Goal: Transaction & Acquisition: Download file/media

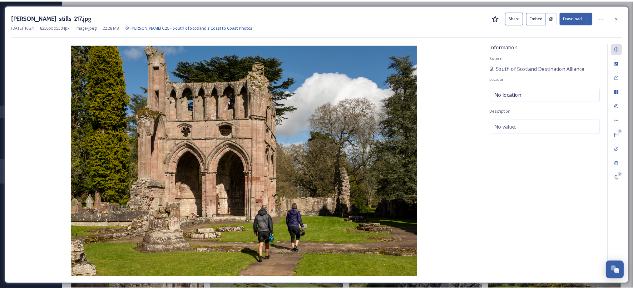
scroll to position [6813, 0]
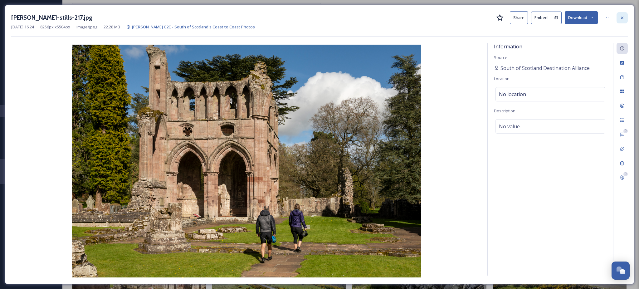
click at [622, 17] on icon at bounding box center [622, 17] width 5 height 5
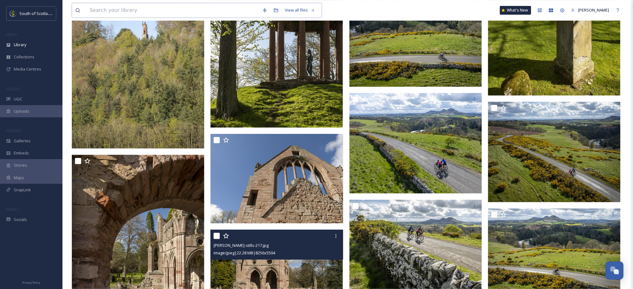
click at [233, 9] on input at bounding box center [172, 10] width 173 height 14
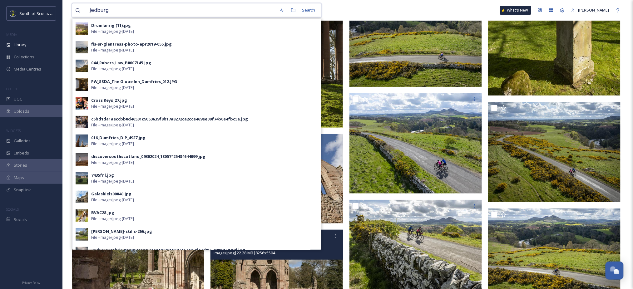
type input "jedburgh"
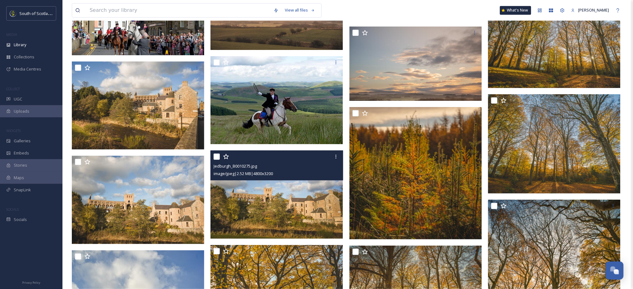
scroll to position [1508, 0]
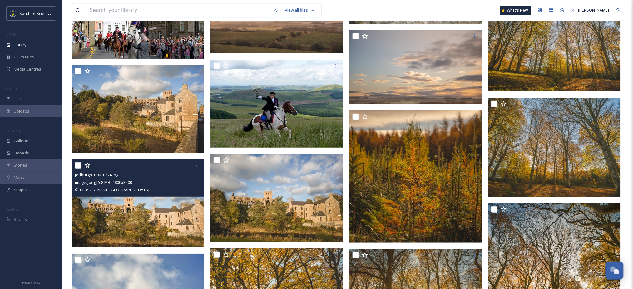
click at [143, 214] on img at bounding box center [138, 203] width 132 height 88
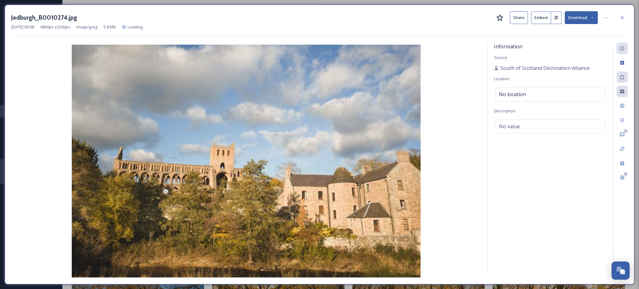
click at [589, 18] on button "Download" at bounding box center [581, 17] width 33 height 13
click at [573, 39] on div "Download Large (2000 x 1333)" at bounding box center [565, 44] width 65 height 12
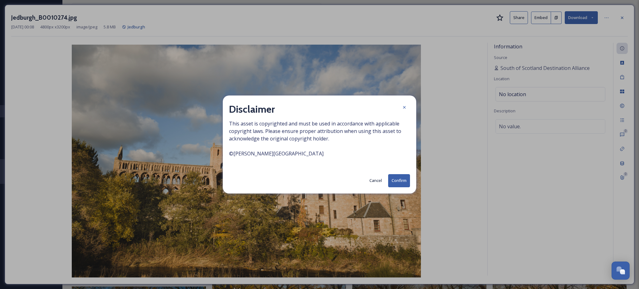
click at [397, 179] on button "Confirm" at bounding box center [399, 180] width 22 height 13
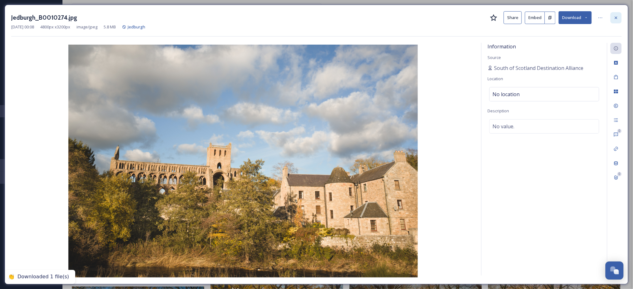
click at [618, 17] on icon at bounding box center [616, 17] width 5 height 5
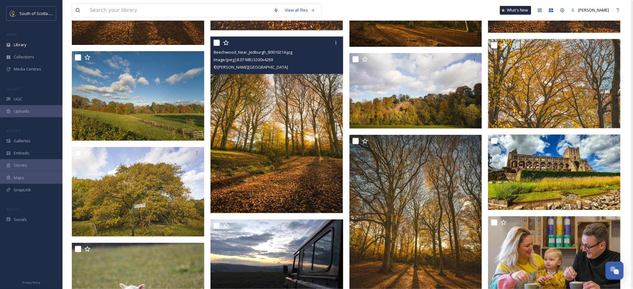
scroll to position [2575, 0]
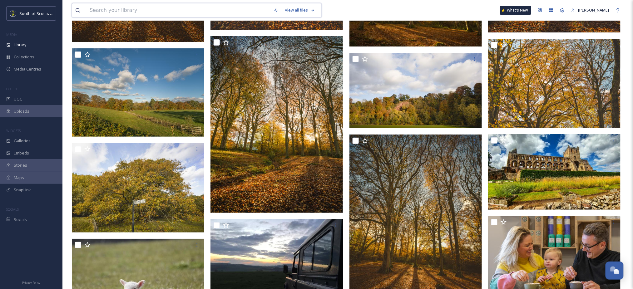
click at [175, 10] on input at bounding box center [178, 10] width 184 height 14
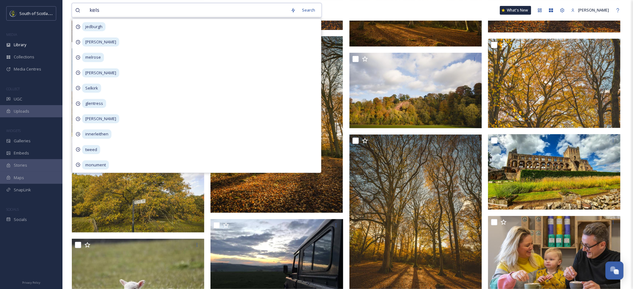
type input "[PERSON_NAME]"
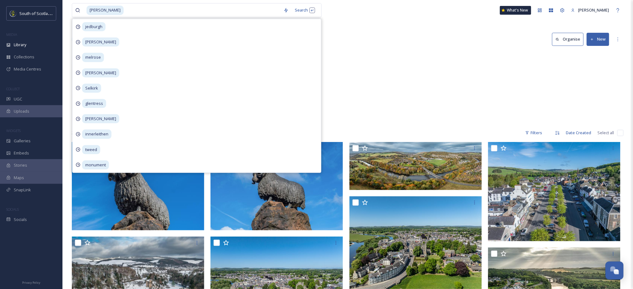
click at [361, 61] on div "SSH - [PERSON_NAME] Ireland [PERSON_NAME] 37 items [PERSON_NAME] Christmas Ligh…" at bounding box center [348, 88] width 552 height 72
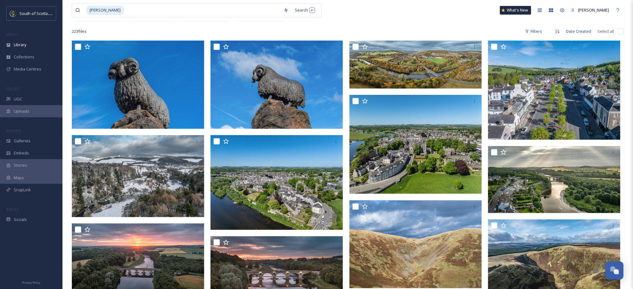
scroll to position [132, 0]
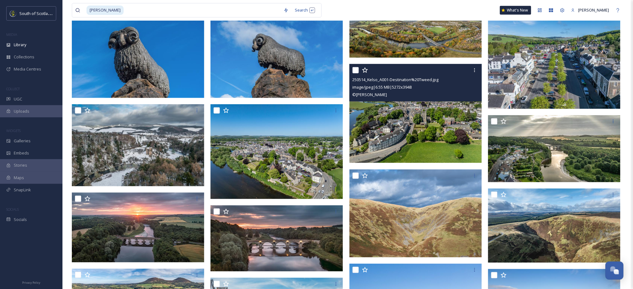
click at [407, 134] on img at bounding box center [415, 113] width 132 height 99
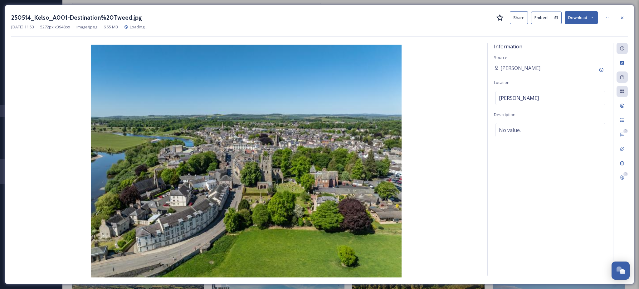
click at [588, 18] on button "Download" at bounding box center [581, 17] width 33 height 13
click at [570, 43] on span "Download Large (2000 x 1498)" at bounding box center [563, 44] width 55 height 6
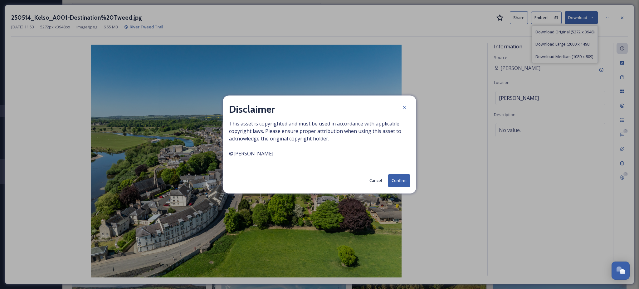
click at [400, 177] on button "Confirm" at bounding box center [399, 180] width 22 height 13
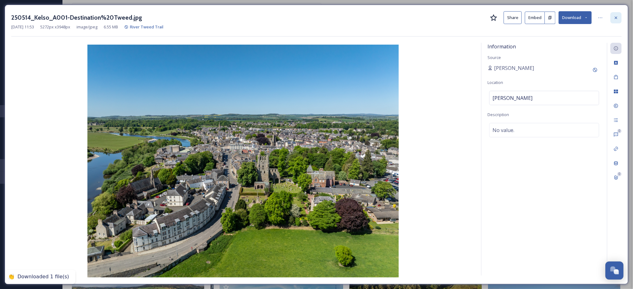
click at [619, 17] on div at bounding box center [615, 17] width 11 height 11
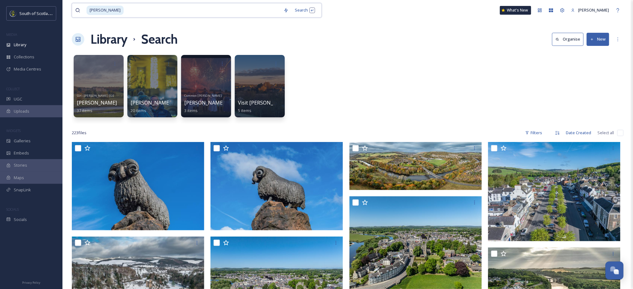
click at [163, 12] on input at bounding box center [202, 10] width 156 height 14
type input "k"
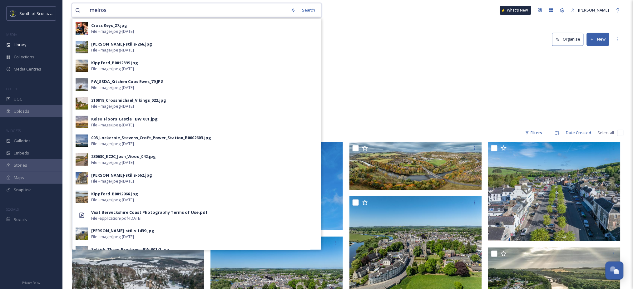
type input "melrose"
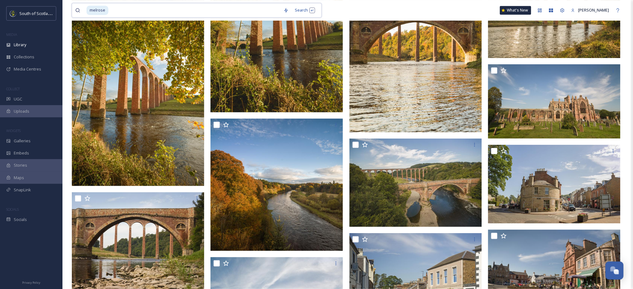
scroll to position [7650, 0]
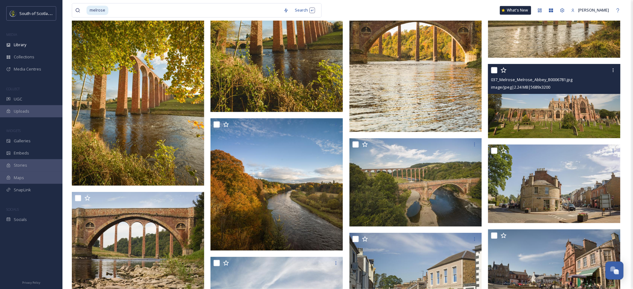
click at [560, 113] on img at bounding box center [554, 101] width 132 height 75
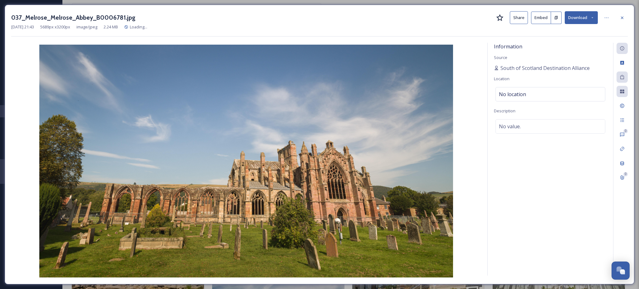
click at [589, 19] on button "Download" at bounding box center [581, 17] width 33 height 13
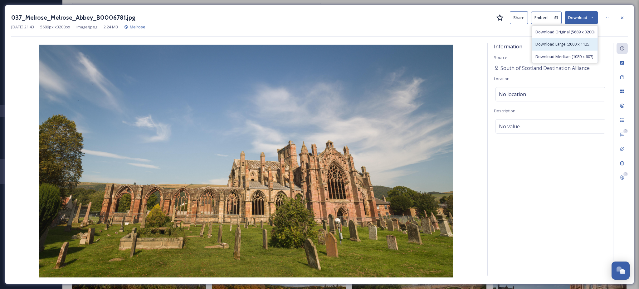
click at [560, 42] on span "Download Large (2000 x 1125)" at bounding box center [563, 44] width 55 height 6
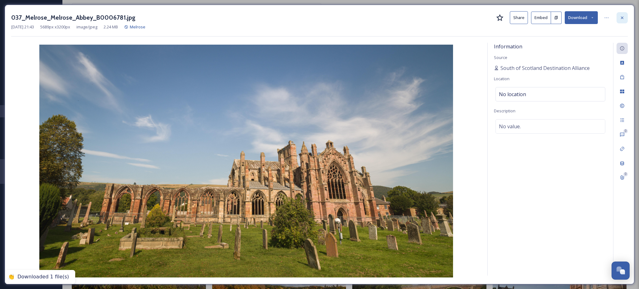
click at [621, 19] on icon at bounding box center [622, 17] width 5 height 5
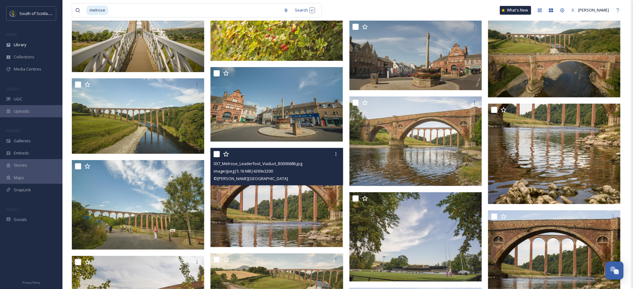
scroll to position [8602, 0]
